Goal: Find specific page/section: Find specific page/section

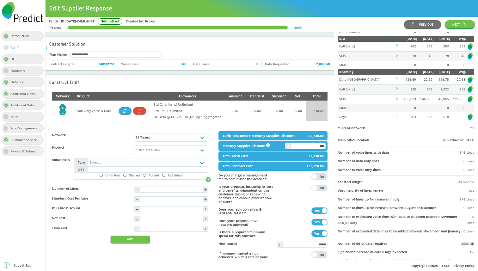
scroll to position [134, 0]
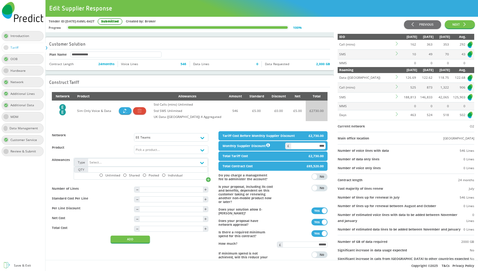
click at [395, 45] on td at bounding box center [398, 44] width 6 height 9
click at [354, 42] on td "Call (mins)" at bounding box center [366, 44] width 57 height 9
click at [345, 45] on td "Call (mins)" at bounding box center [366, 44] width 57 height 9
click at [394, 77] on td "Data ([GEOGRAPHIC_DATA])" at bounding box center [366, 77] width 57 height 9
click at [395, 89] on td "Call (mins)" at bounding box center [366, 88] width 57 height 10
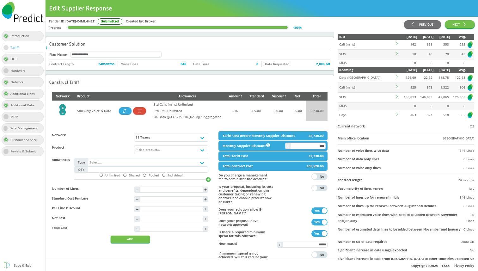
click at [395, 89] on td "Call (mins)" at bounding box center [366, 88] width 57 height 10
click at [395, 98] on td "SMS" at bounding box center [366, 97] width 57 height 10
click at [396, 107] on td at bounding box center [398, 106] width 6 height 8
click at [385, 115] on td "Days" at bounding box center [366, 114] width 57 height 9
click at [343, 114] on td "Days" at bounding box center [366, 114] width 57 height 9
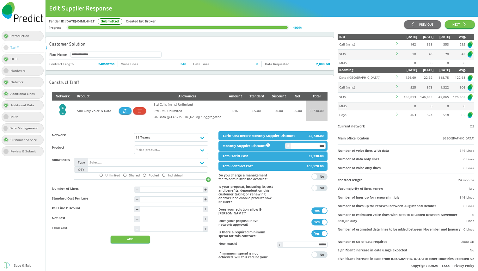
click at [396, 115] on icon at bounding box center [398, 114] width 4 height 4
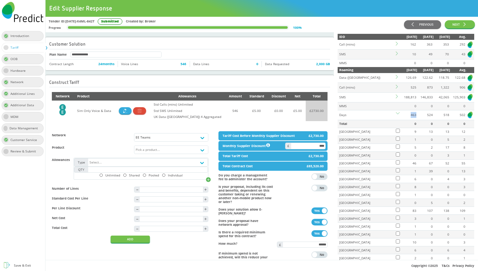
click at [396, 115] on icon at bounding box center [398, 114] width 4 height 4
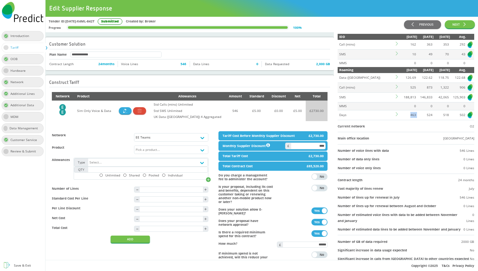
click at [396, 115] on icon at bounding box center [398, 114] width 4 height 4
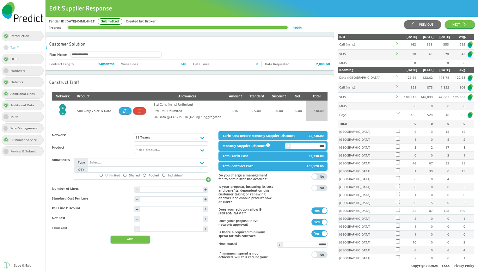
click at [396, 115] on icon at bounding box center [398, 114] width 4 height 4
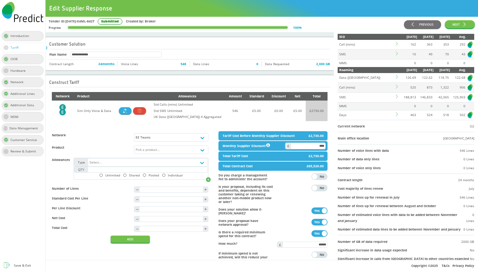
click at [396, 115] on icon at bounding box center [398, 114] width 4 height 4
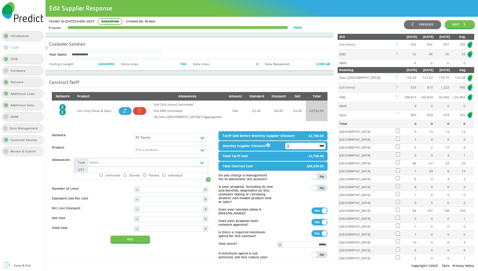
click at [395, 75] on td "Data ([GEOGRAPHIC_DATA])" at bounding box center [366, 77] width 57 height 9
click at [397, 76] on icon at bounding box center [398, 77] width 4 height 4
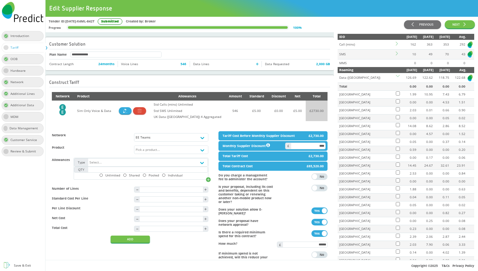
click at [397, 76] on icon at bounding box center [398, 77] width 4 height 4
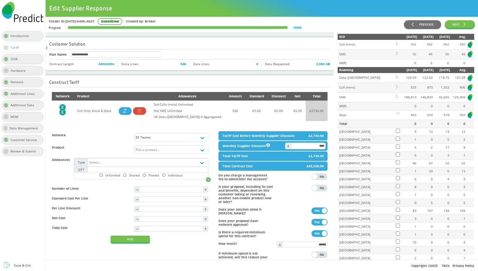
click at [397, 76] on icon at bounding box center [398, 77] width 4 height 4
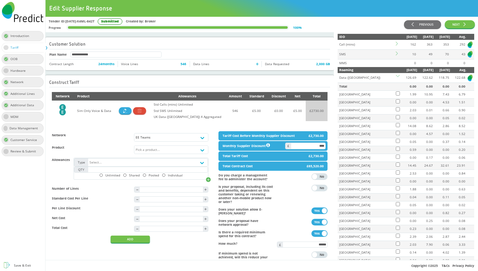
click at [397, 76] on icon at bounding box center [398, 77] width 4 height 4
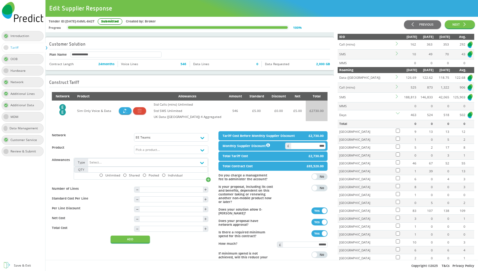
click at [396, 115] on icon at bounding box center [398, 114] width 4 height 4
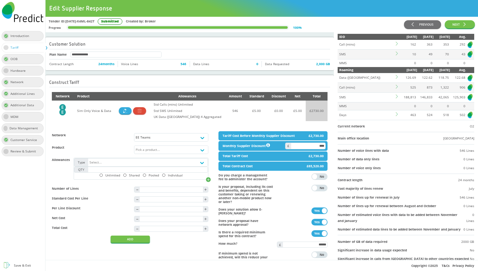
click at [397, 97] on icon at bounding box center [398, 97] width 4 height 4
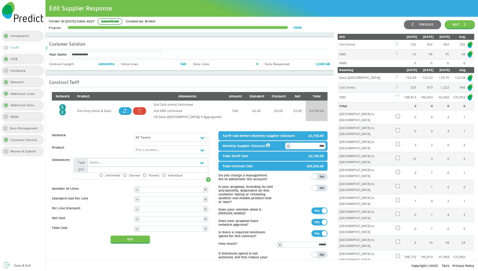
click at [397, 97] on icon at bounding box center [398, 97] width 4 height 4
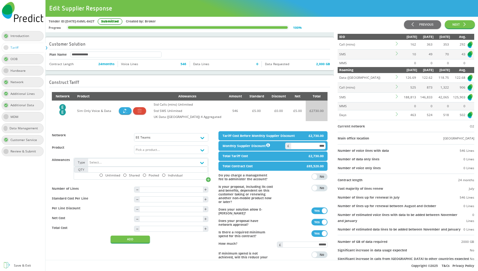
click at [396, 87] on icon at bounding box center [398, 87] width 4 height 4
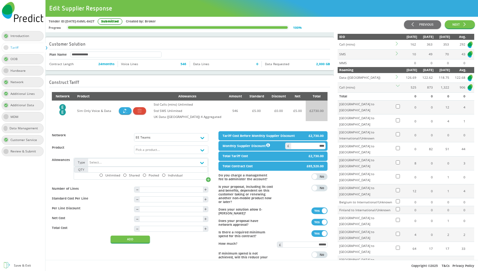
click at [396, 87] on icon at bounding box center [398, 87] width 4 height 4
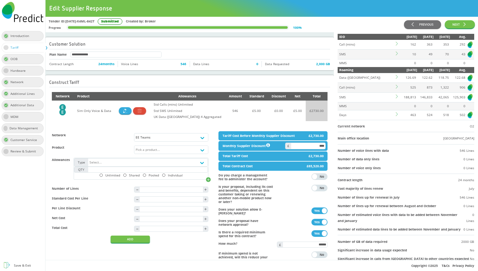
click at [397, 116] on icon at bounding box center [398, 114] width 4 height 4
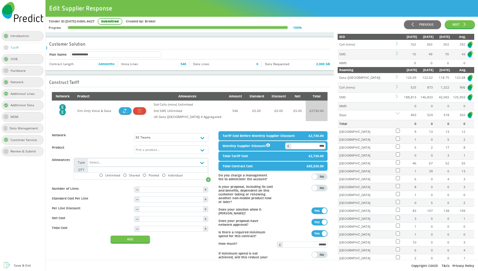
click at [397, 116] on icon at bounding box center [398, 114] width 4 height 4
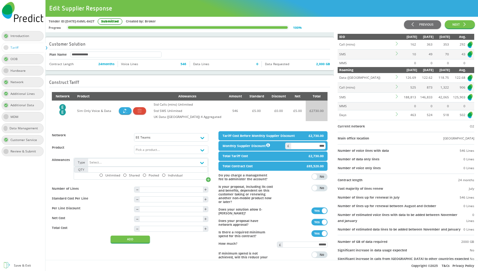
click at [397, 76] on icon at bounding box center [397, 77] width 2 height 4
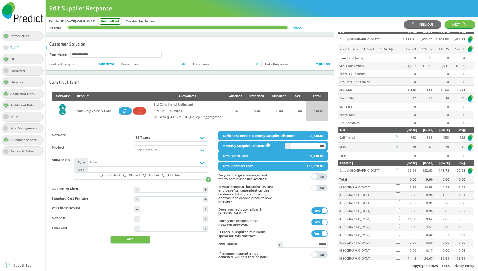
scroll to position [0, 0]
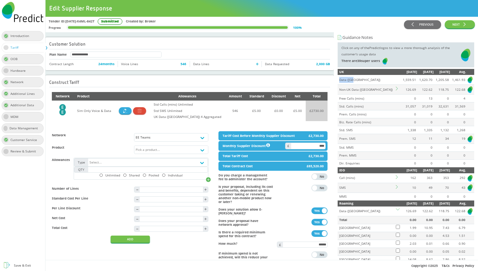
drag, startPoint x: 358, startPoint y: 80, endPoint x: 339, endPoint y: 79, distance: 19.3
click at [339, 79] on td "Data ([GEOGRAPHIC_DATA])" at bounding box center [366, 79] width 57 height 9
copy td "Data ([GEOGRAPHIC_DATA])"
click at [399, 89] on icon at bounding box center [398, 89] width 4 height 4
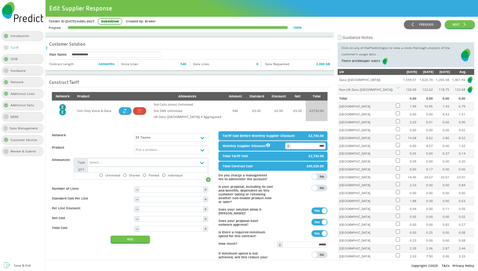
click at [399, 89] on icon at bounding box center [398, 89] width 4 height 4
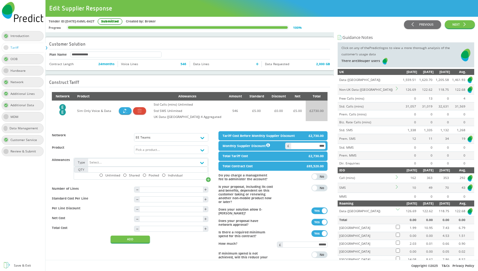
click at [399, 89] on icon at bounding box center [398, 89] width 4 height 4
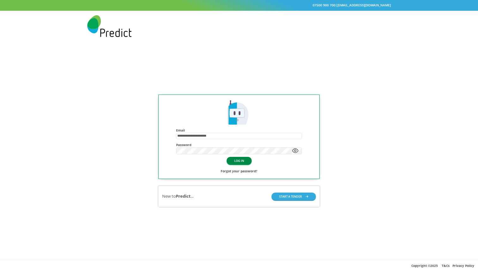
click at [235, 162] on button "LOG IN" at bounding box center [239, 160] width 25 height 7
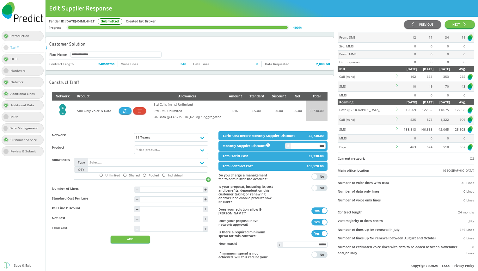
scroll to position [144, 0]
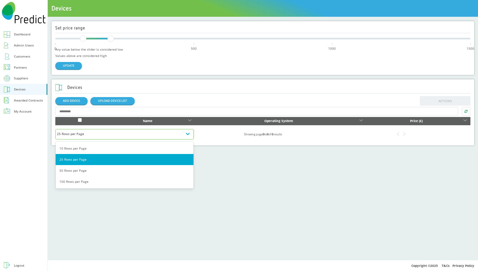
click at [166, 133] on div "25 Rows per Page" at bounding box center [124, 134] width 135 height 6
